Goal: Task Accomplishment & Management: Manage account settings

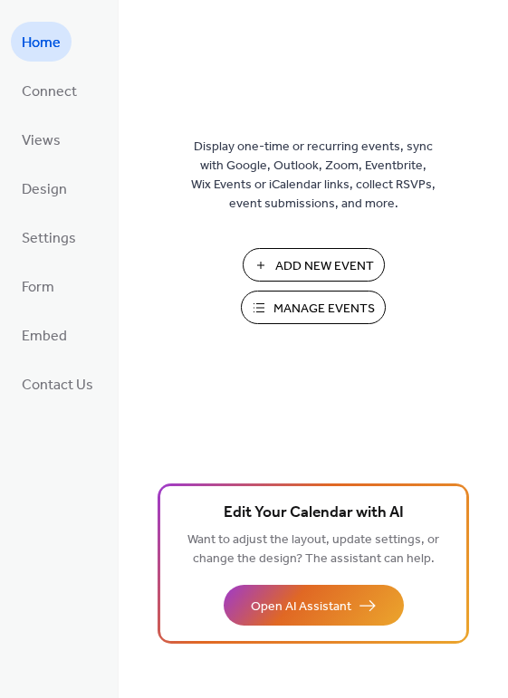
click at [306, 307] on span "Manage Events" at bounding box center [323, 308] width 101 height 19
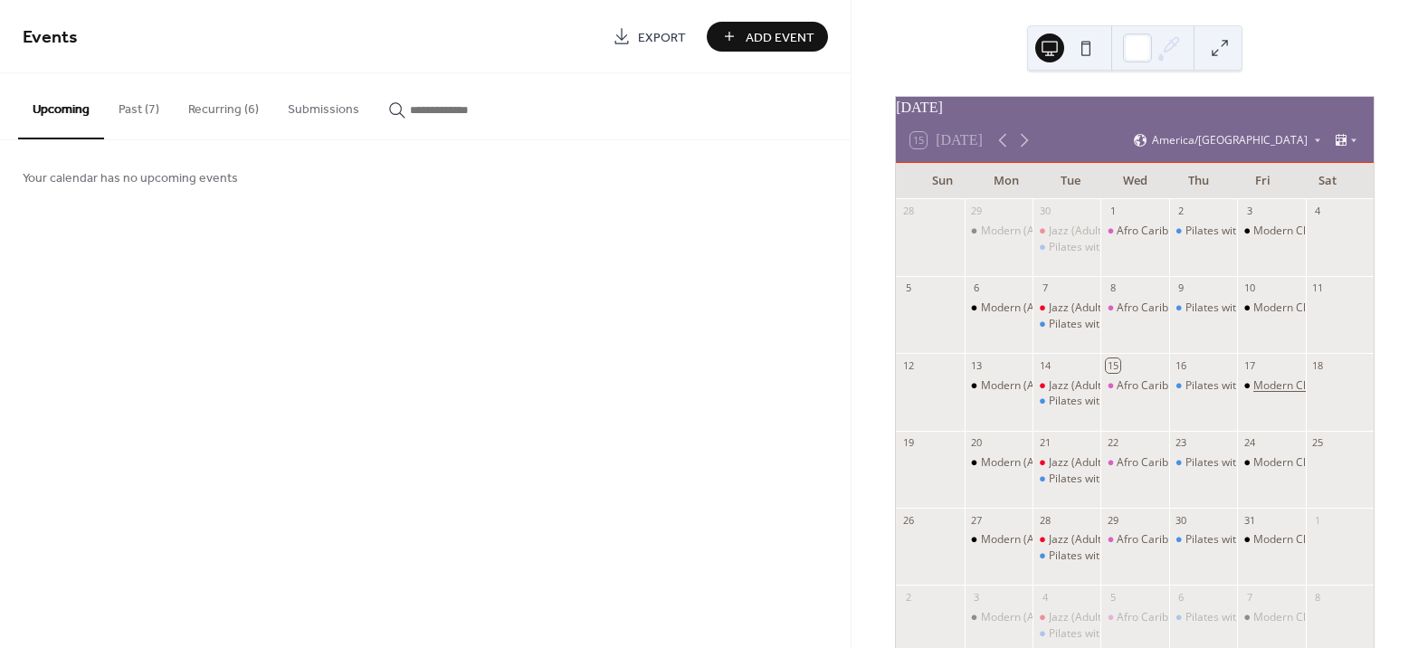
click at [1254, 394] on div "Modern Class" at bounding box center [1288, 385] width 70 height 15
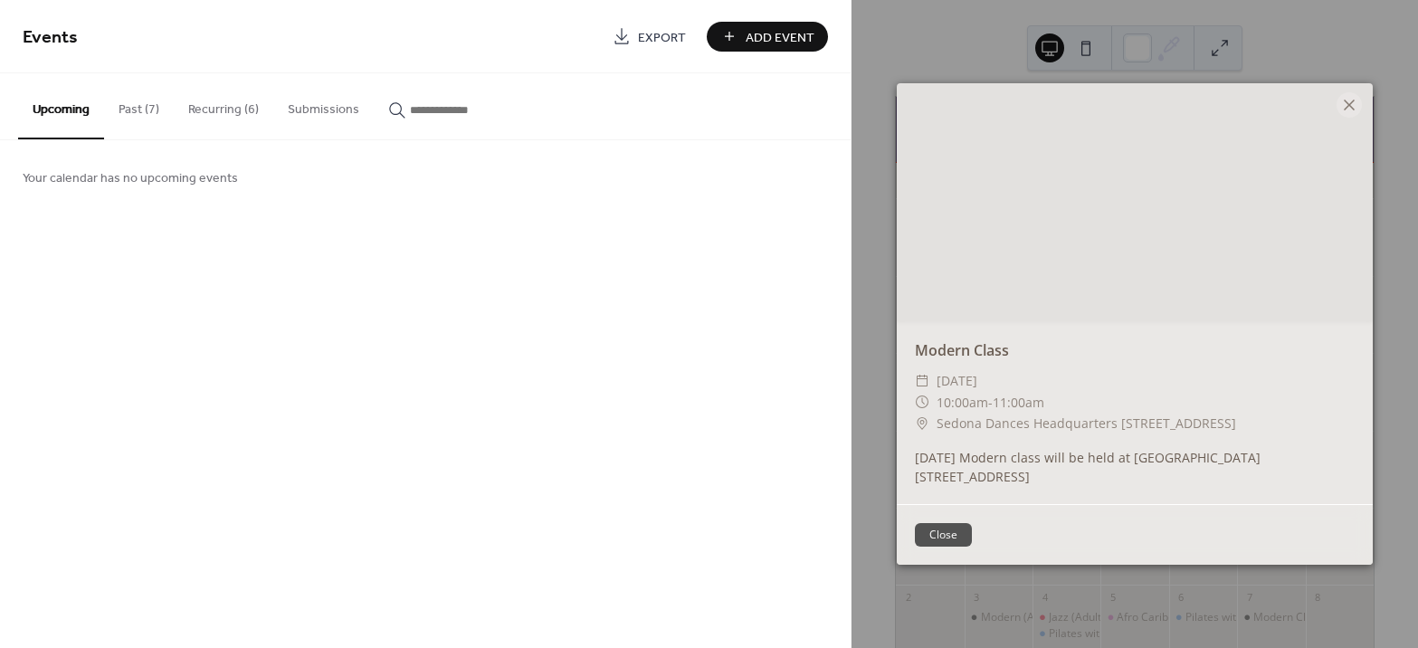
click at [203, 103] on button "Recurring (6)" at bounding box center [224, 105] width 100 height 64
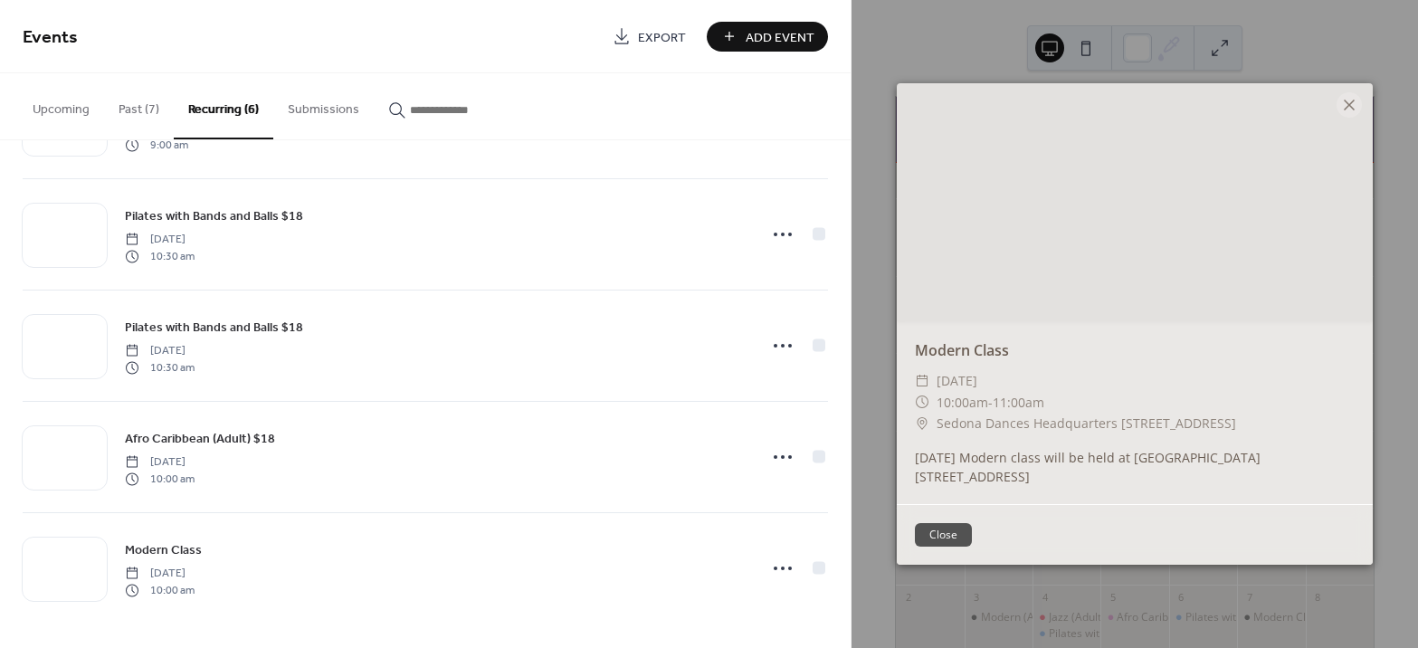
scroll to position [212, 0]
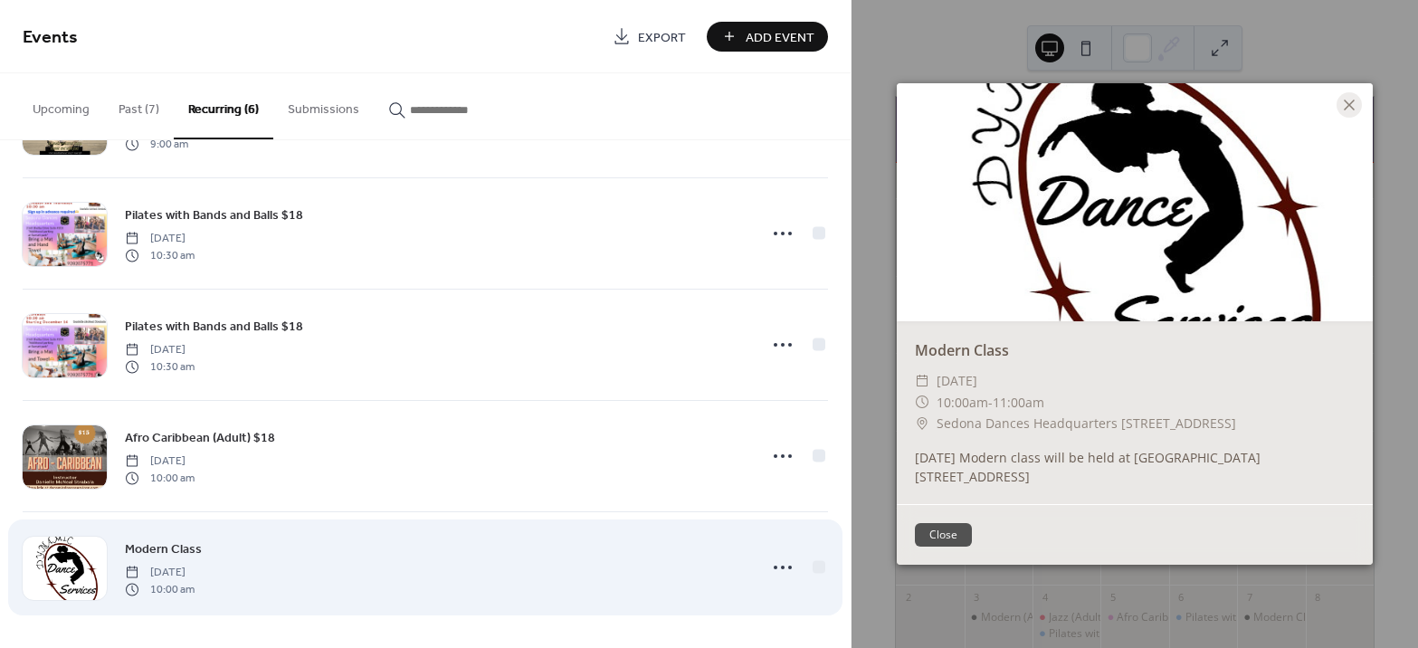
click at [417, 556] on div "Modern Class [DATE] 10:00 am" at bounding box center [436, 567] width 622 height 58
click at [788, 567] on circle at bounding box center [790, 567] width 4 height 4
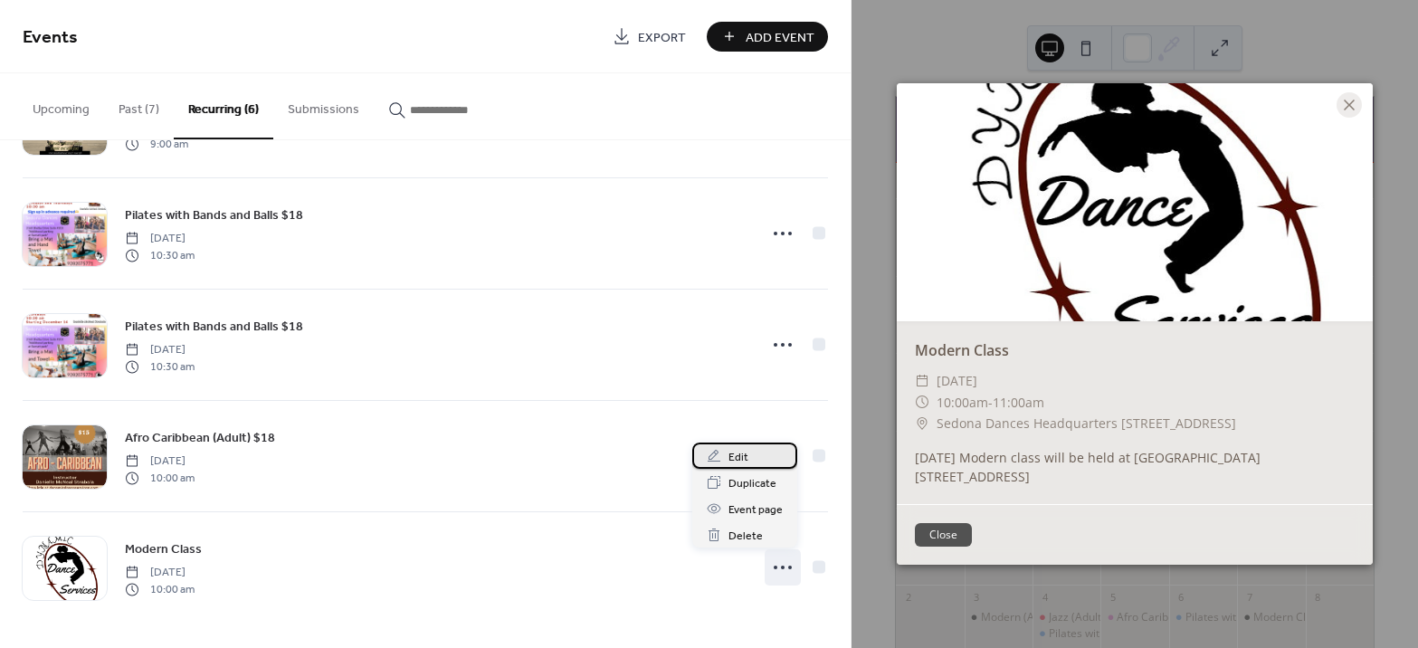
click at [758, 459] on div "Edit" at bounding box center [744, 455] width 105 height 26
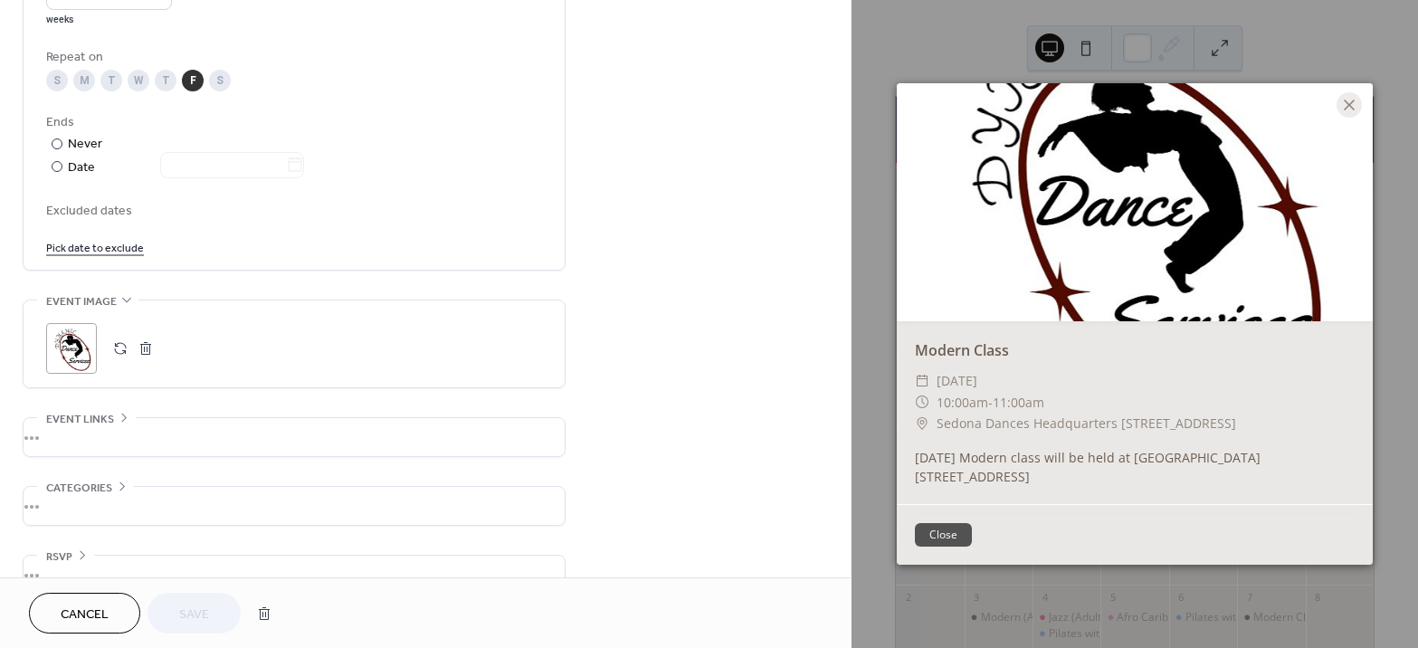
scroll to position [854, 0]
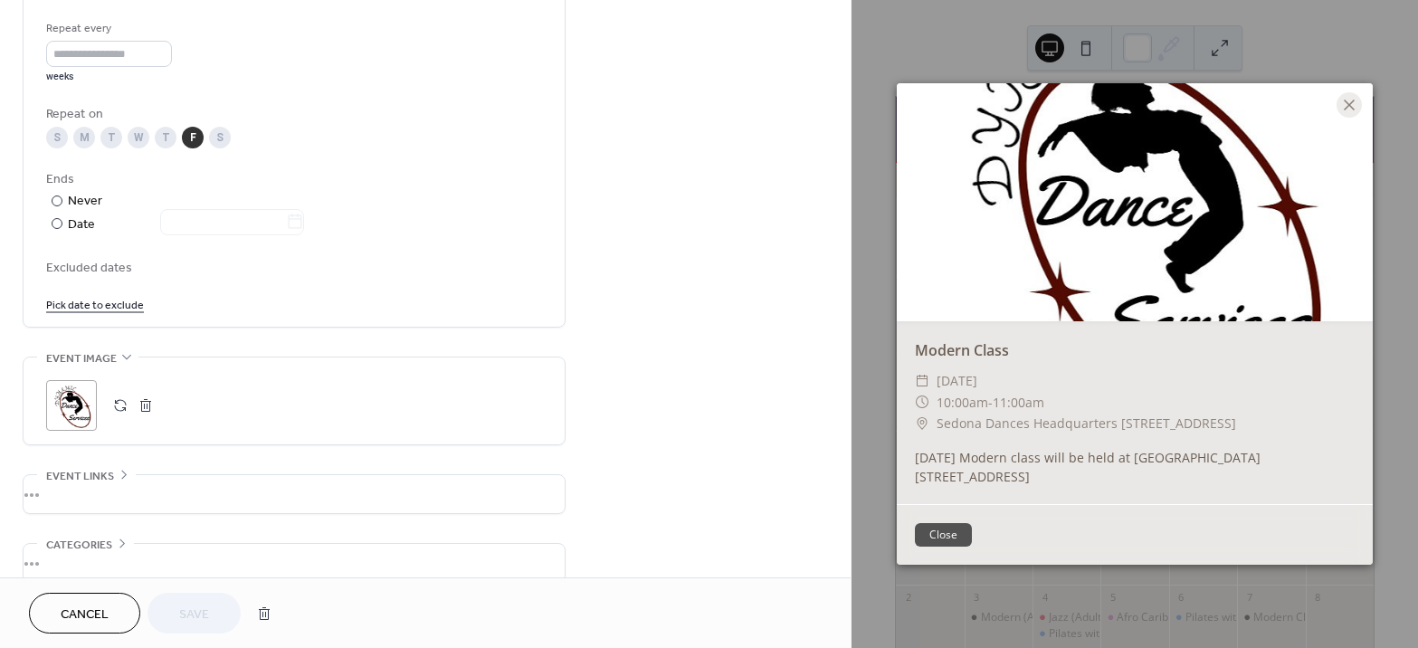
click at [106, 304] on link "Pick date to exclude" at bounding box center [95, 303] width 98 height 19
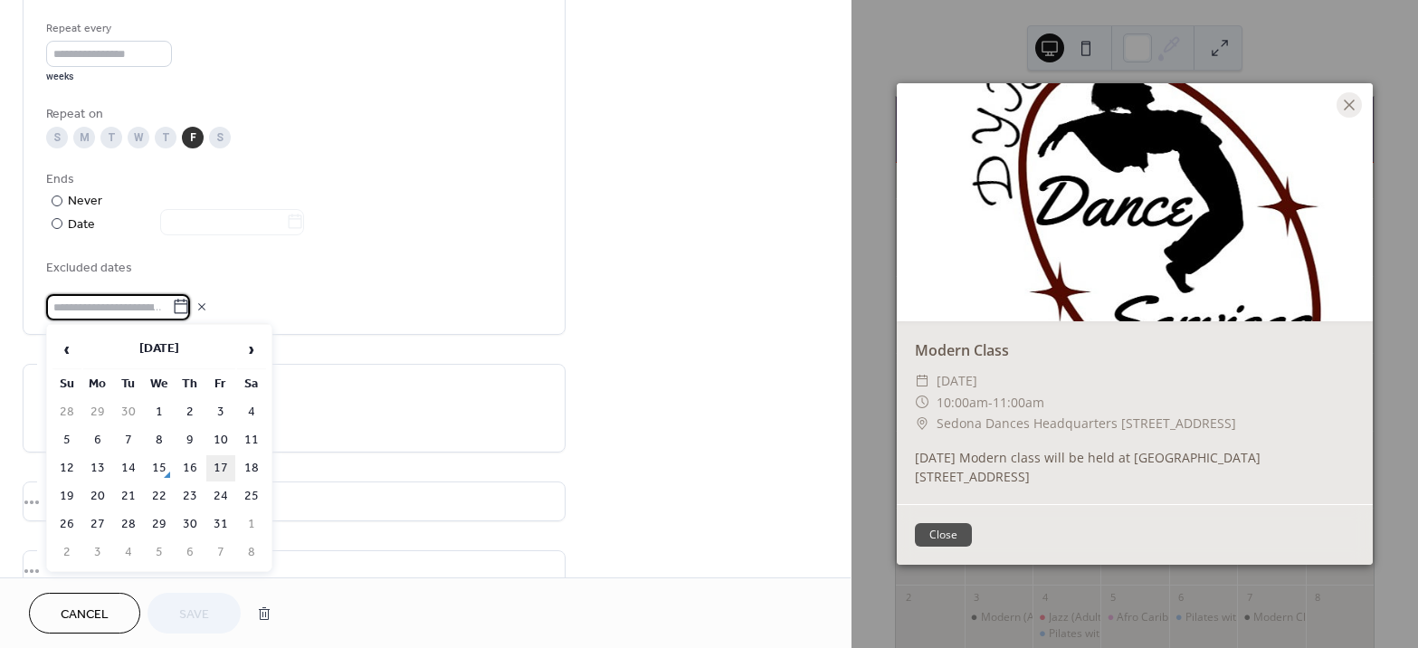
click at [225, 469] on td "17" at bounding box center [220, 468] width 29 height 26
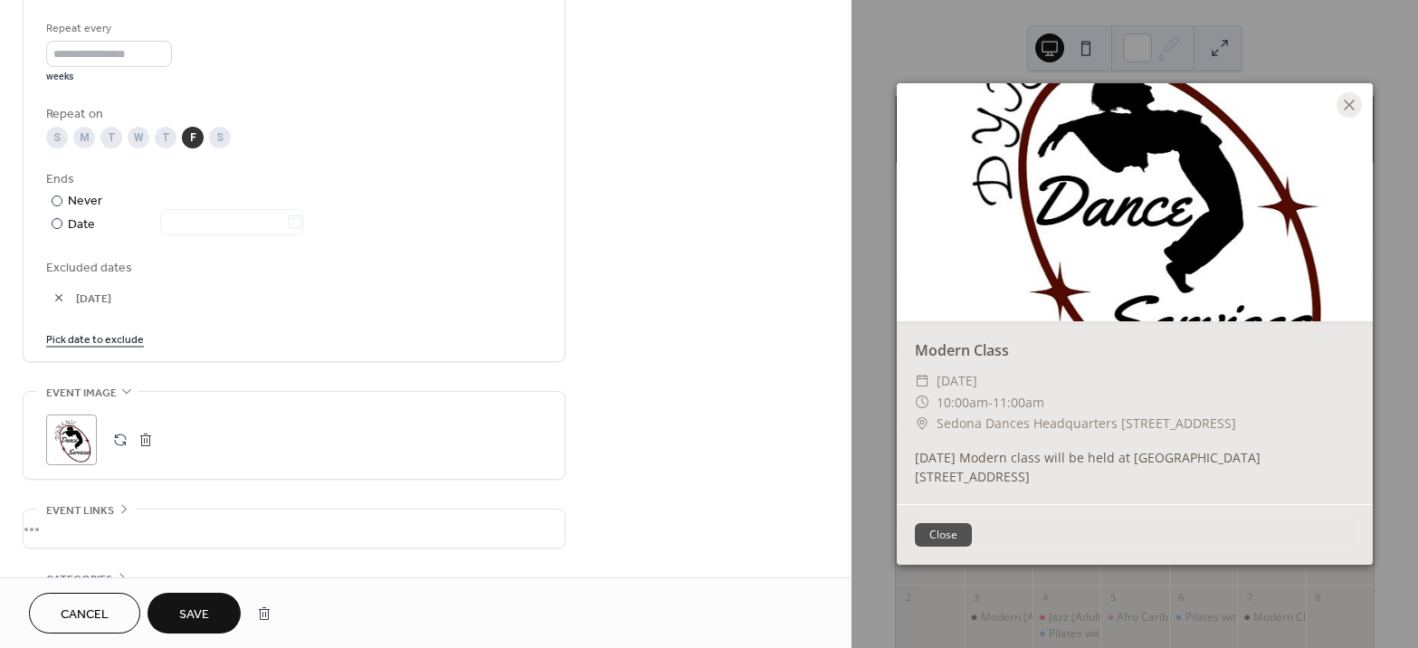
click at [179, 608] on span "Save" at bounding box center [194, 614] width 30 height 19
